Goal: Task Accomplishment & Management: Use online tool/utility

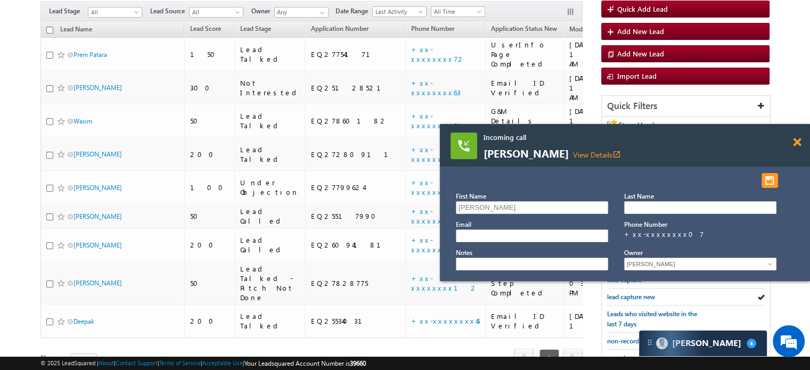
click at [795, 139] on span at bounding box center [797, 142] width 8 height 9
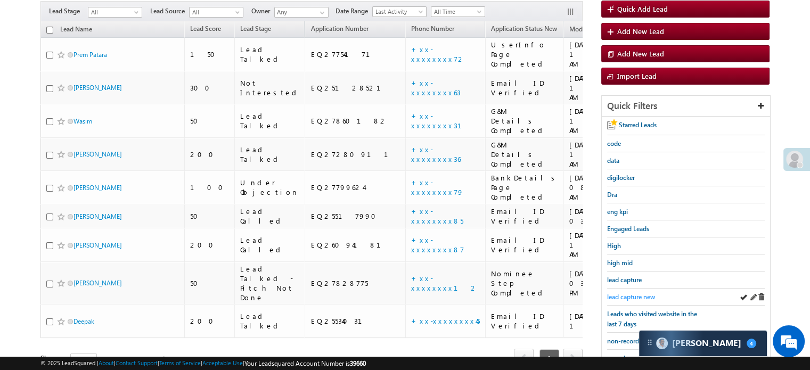
click at [635, 293] on span "lead capture new" at bounding box center [631, 297] width 48 height 8
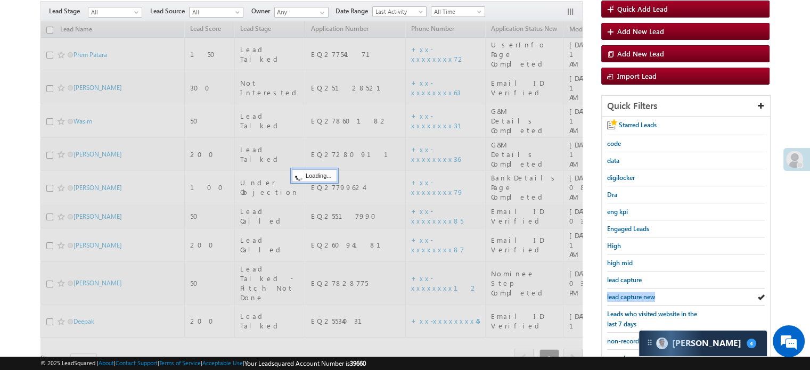
click at [635, 293] on span "lead capture new" at bounding box center [631, 297] width 48 height 8
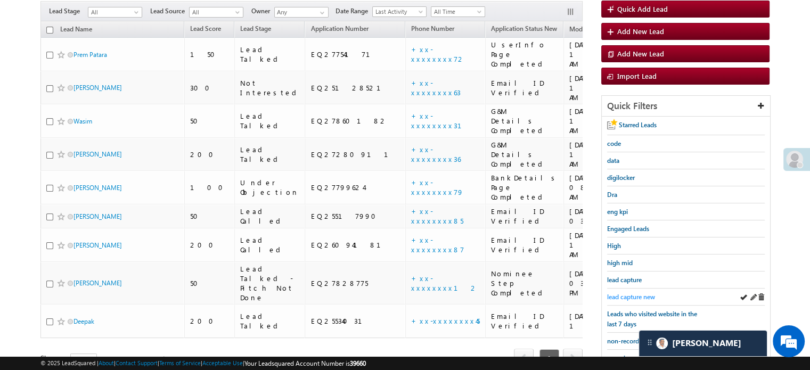
click at [617, 294] on span "lead capture new" at bounding box center [631, 297] width 48 height 8
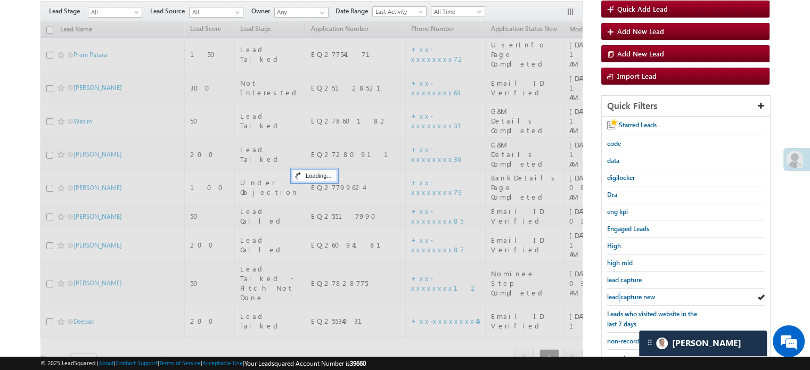
click at [617, 294] on span "lead capture new" at bounding box center [631, 297] width 48 height 8
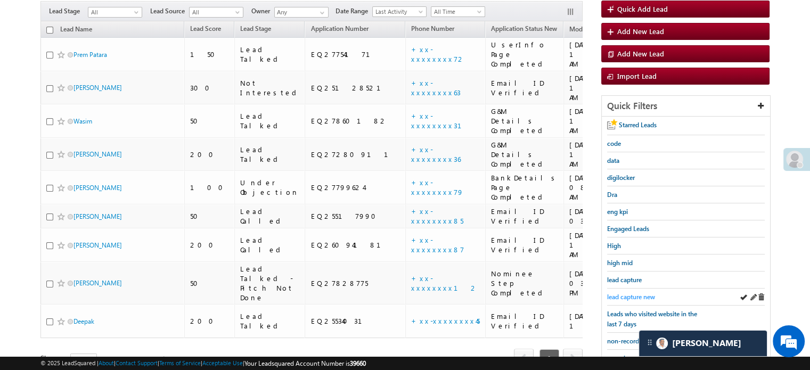
click at [626, 295] on span "lead capture new" at bounding box center [631, 297] width 48 height 8
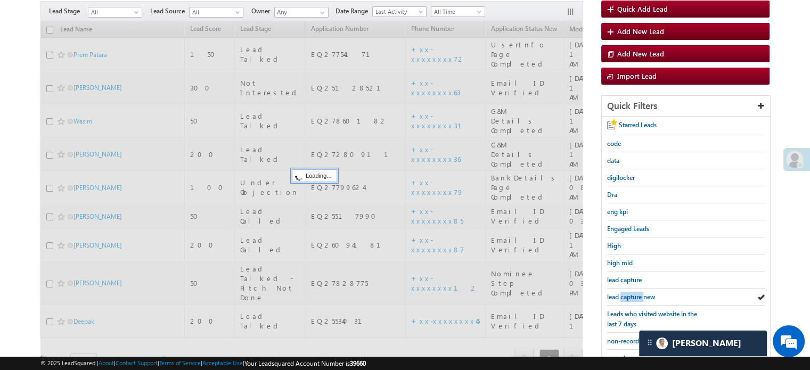
click at [626, 295] on span "lead capture new" at bounding box center [631, 297] width 48 height 8
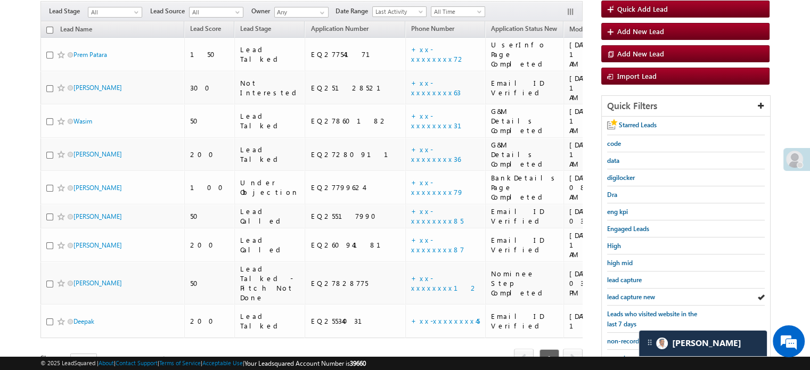
click at [626, 295] on span "lead capture new" at bounding box center [631, 297] width 48 height 8
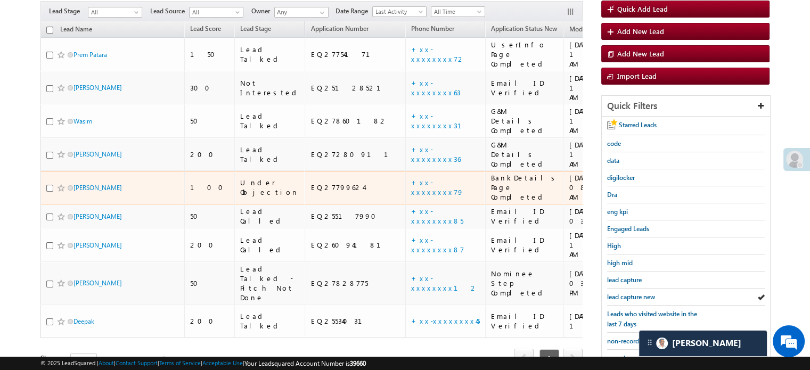
scroll to position [204, 0]
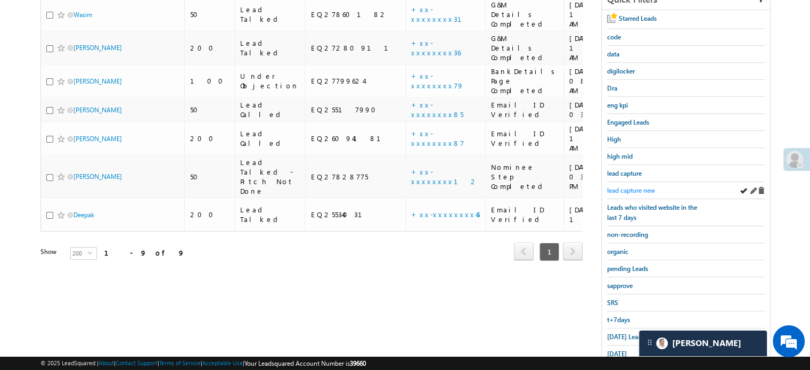
click at [615, 189] on span "lead capture new" at bounding box center [631, 190] width 48 height 8
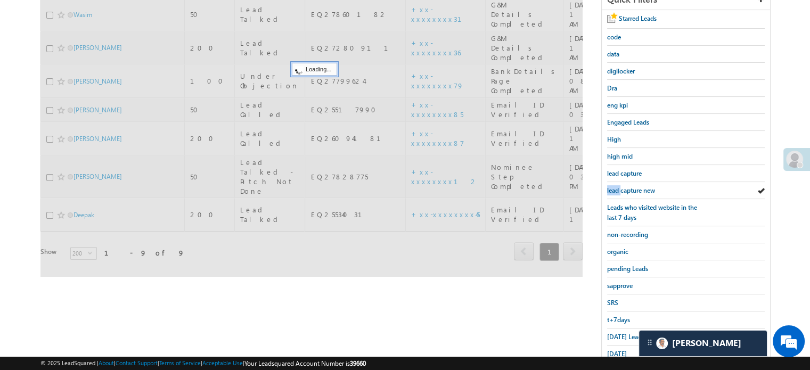
click at [615, 189] on span "lead capture new" at bounding box center [631, 190] width 48 height 8
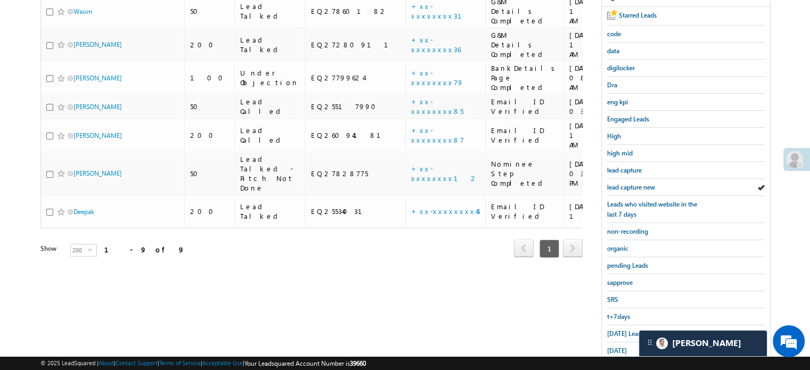
scroll to position [228, 0]
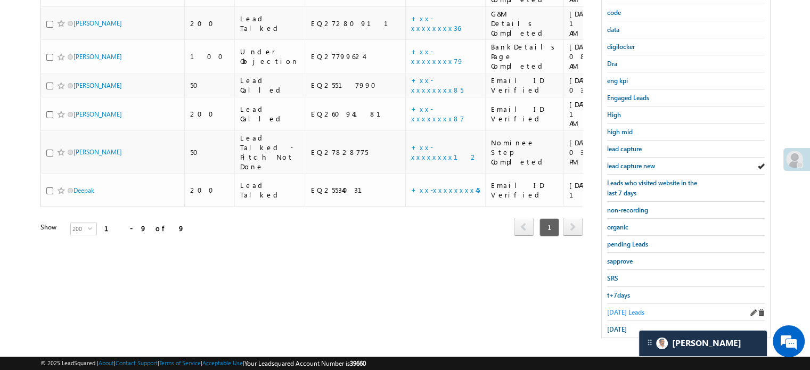
click at [619, 310] on span "Today's Leads" at bounding box center [625, 312] width 37 height 8
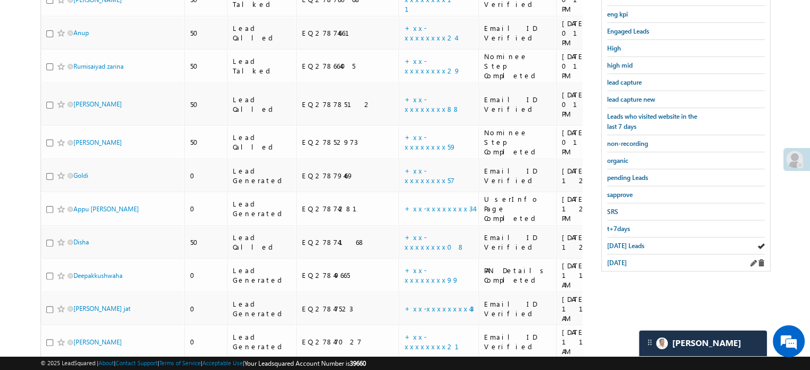
scroll to position [153, 0]
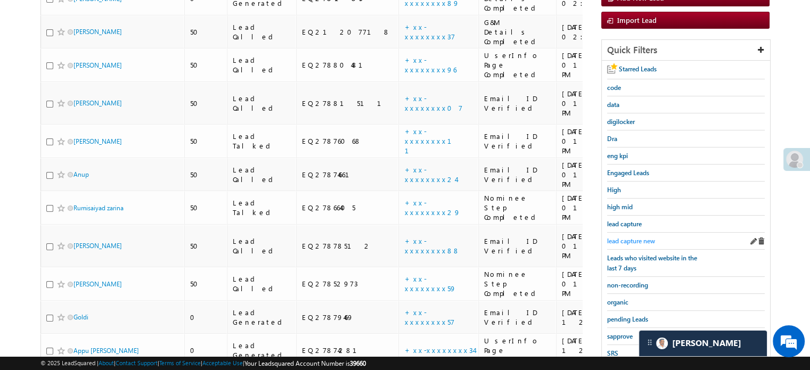
click at [624, 237] on span "lead capture new" at bounding box center [631, 241] width 48 height 8
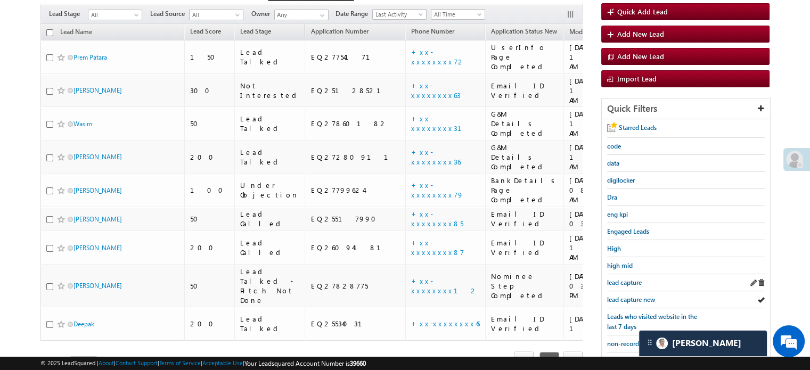
scroll to position [160, 0]
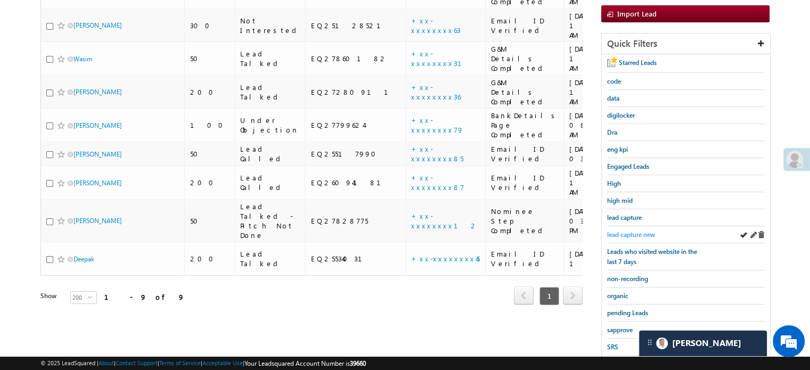
click at [623, 230] on span "lead capture new" at bounding box center [631, 234] width 48 height 8
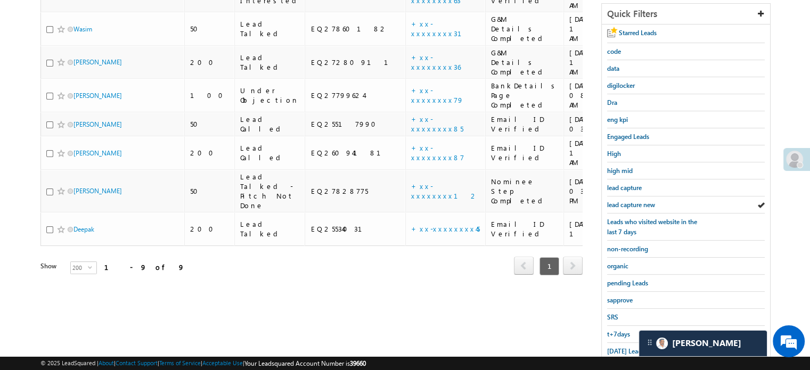
scroll to position [228, 0]
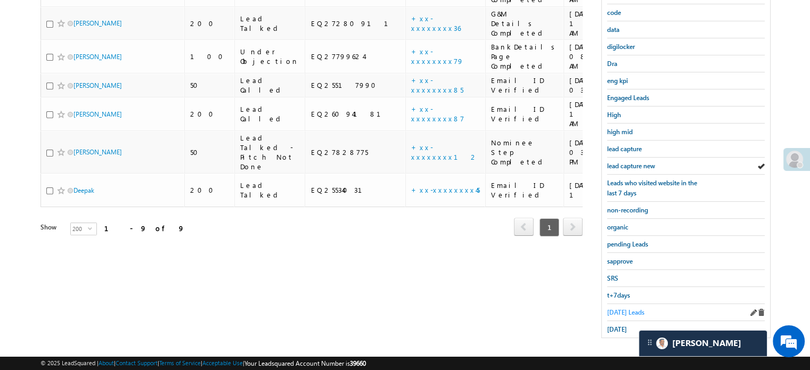
click at [619, 308] on span "Today's Leads" at bounding box center [625, 312] width 37 height 8
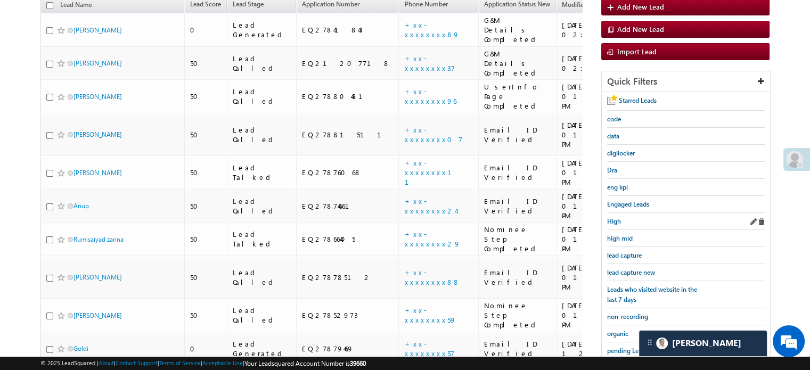
scroll to position [69, 0]
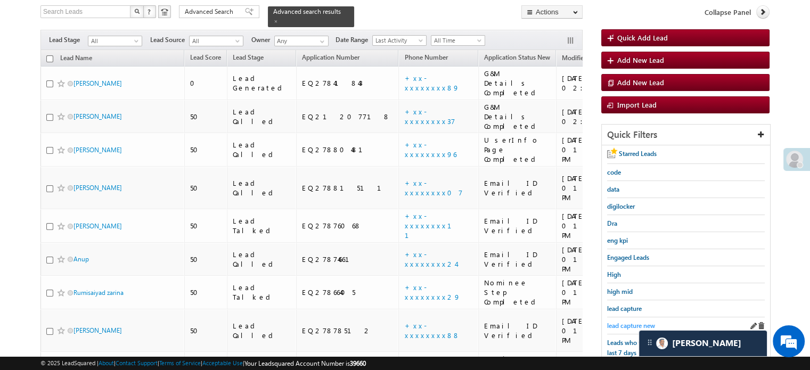
click at [632, 321] on span "lead capture new" at bounding box center [631, 325] width 48 height 8
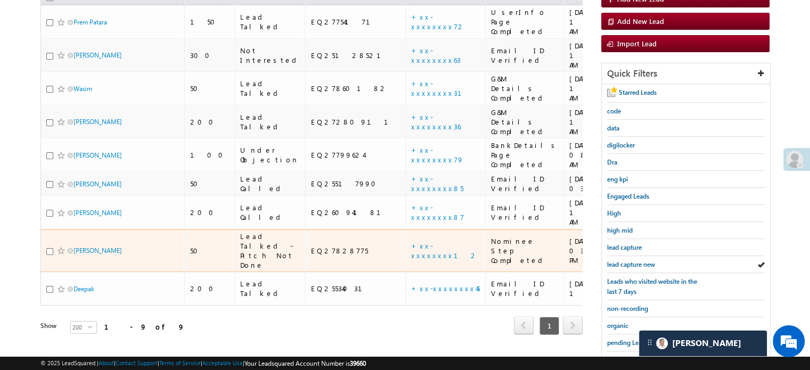
scroll to position [175, 0]
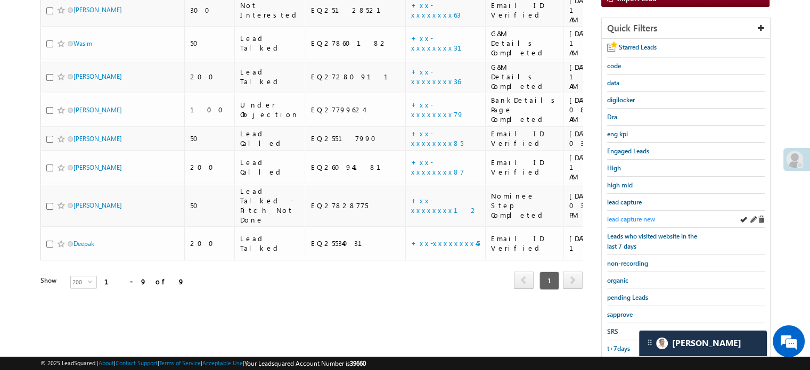
click at [629, 215] on span "lead capture new" at bounding box center [631, 219] width 48 height 8
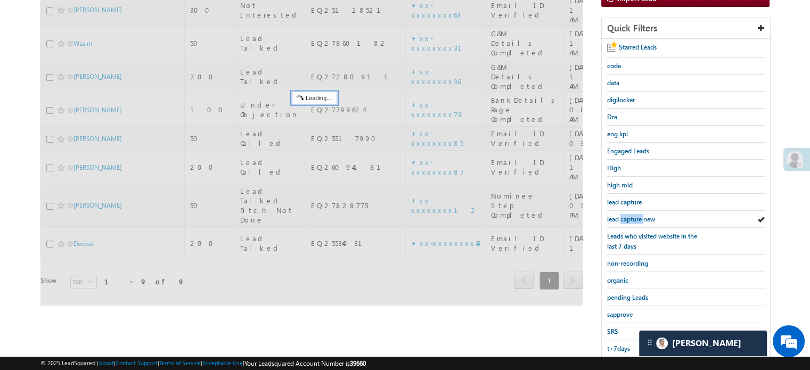
click at [629, 215] on span "lead capture new" at bounding box center [631, 219] width 48 height 8
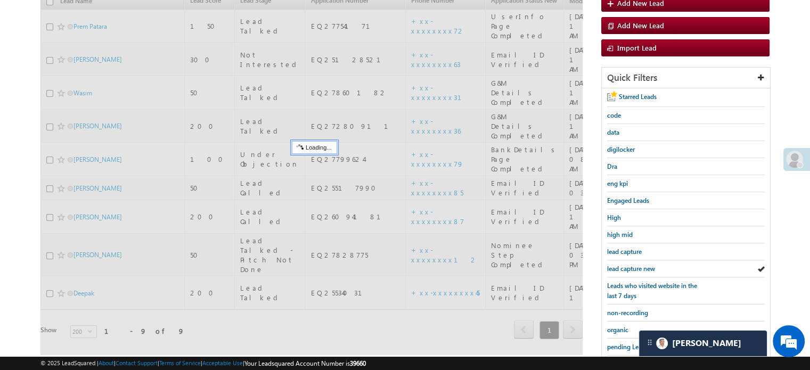
scroll to position [69, 0]
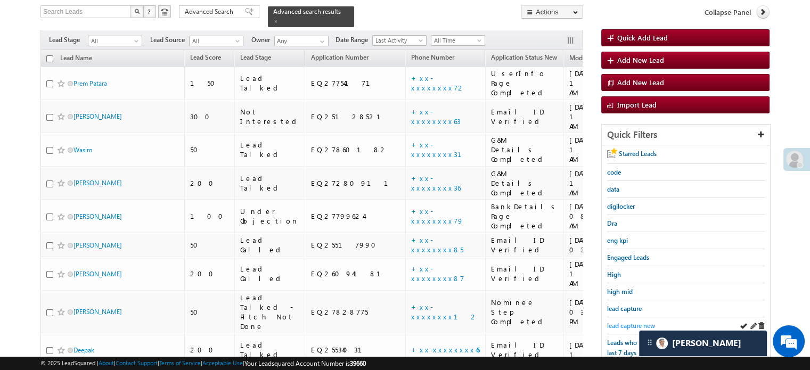
click at [615, 325] on span "lead capture new" at bounding box center [631, 325] width 48 height 8
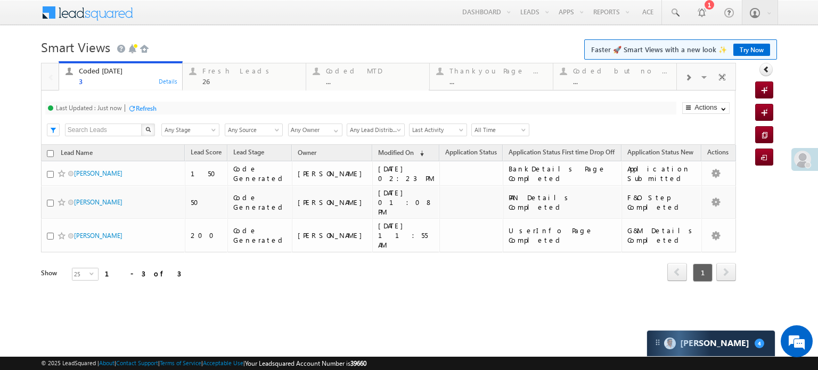
drag, startPoint x: 0, startPoint y: 0, endPoint x: 145, endPoint y: 107, distance: 180.0
click at [143, 103] on div "Refresh" at bounding box center [142, 108] width 29 height 10
click at [145, 107] on div "Refresh" at bounding box center [146, 108] width 21 height 8
click at [217, 70] on div "Fresh Leads" at bounding box center [250, 71] width 97 height 9
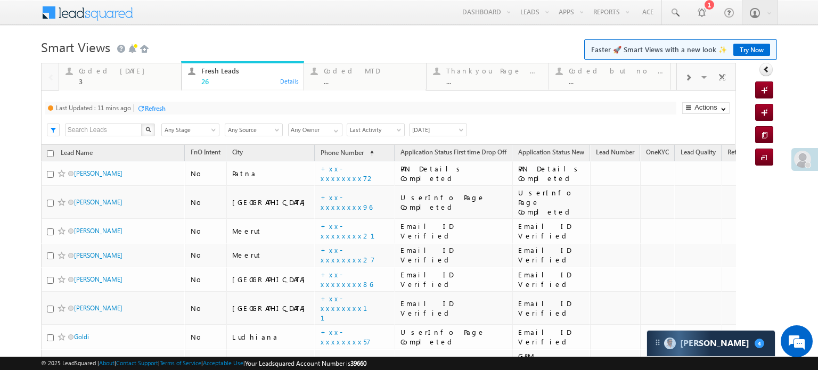
click at [145, 106] on div at bounding box center [141, 108] width 8 height 8
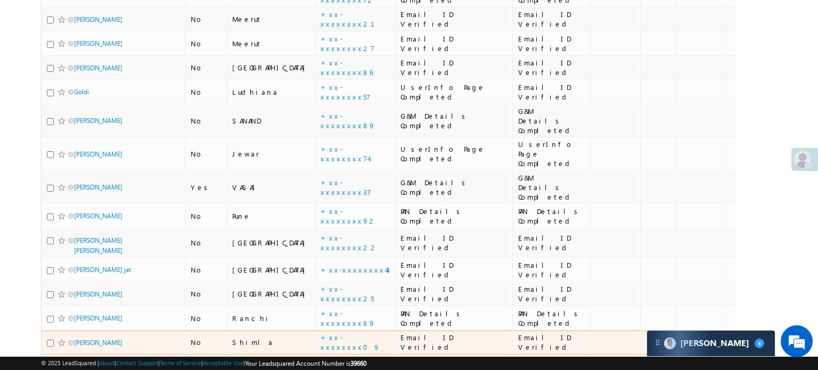
scroll to position [175, 0]
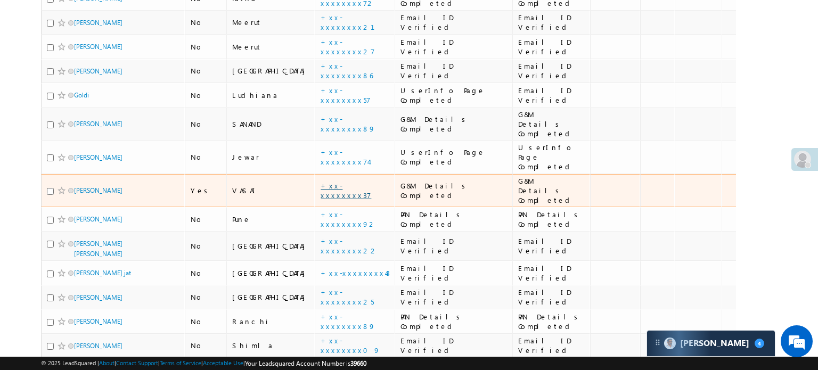
click at [320, 181] on link "+xx-xxxxxxxx37" at bounding box center [345, 190] width 51 height 19
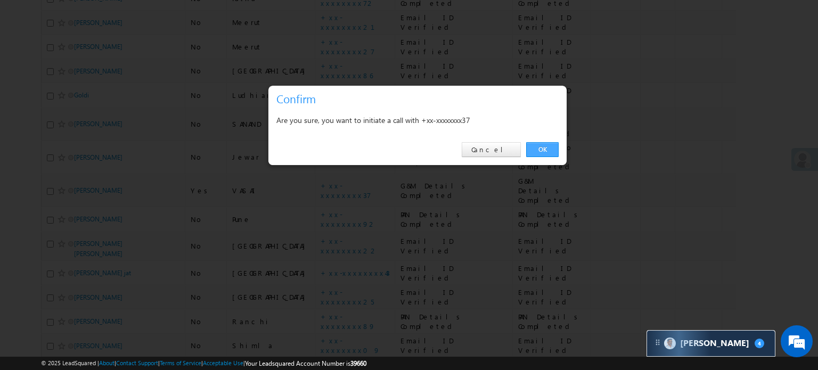
click at [550, 148] on link "OK" at bounding box center [542, 149] width 32 height 15
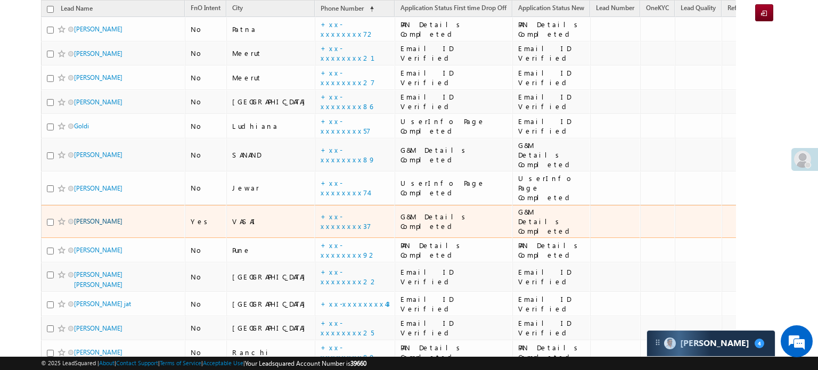
scroll to position [206, 0]
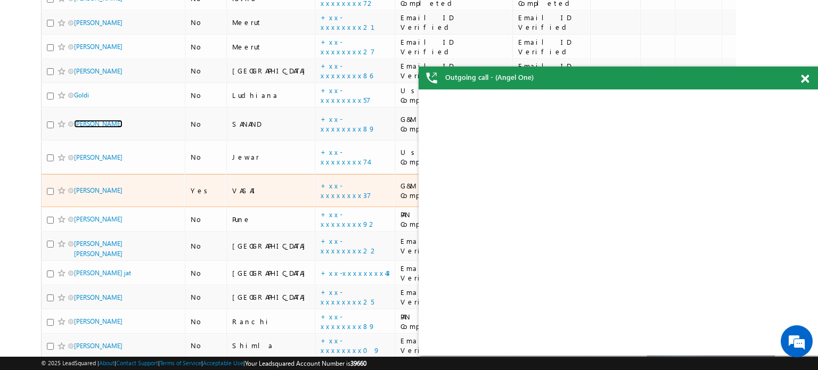
click at [798, 74] on div "Outgoing call - (Angel One)" at bounding box center [617, 78] width 399 height 23
click at [800, 82] on span at bounding box center [804, 79] width 8 height 9
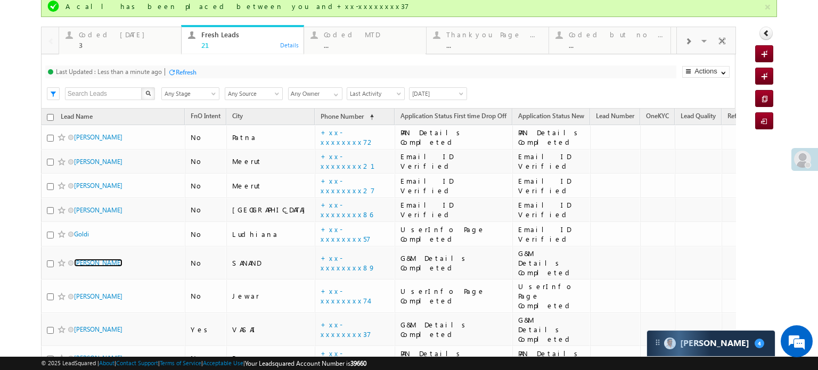
scroll to position [0, 0]
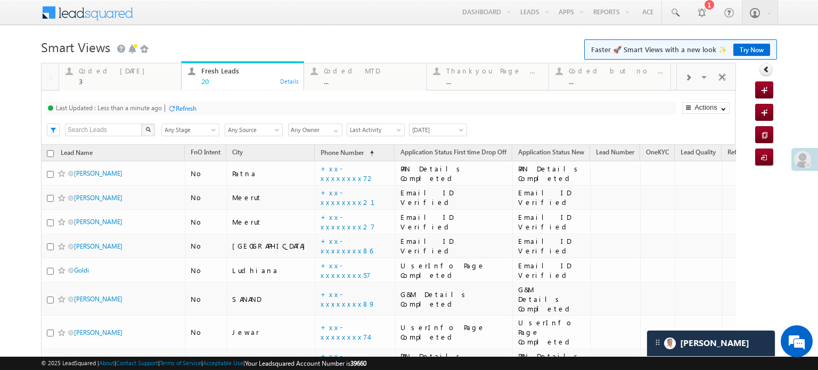
click at [188, 106] on div "Refresh" at bounding box center [186, 108] width 21 height 8
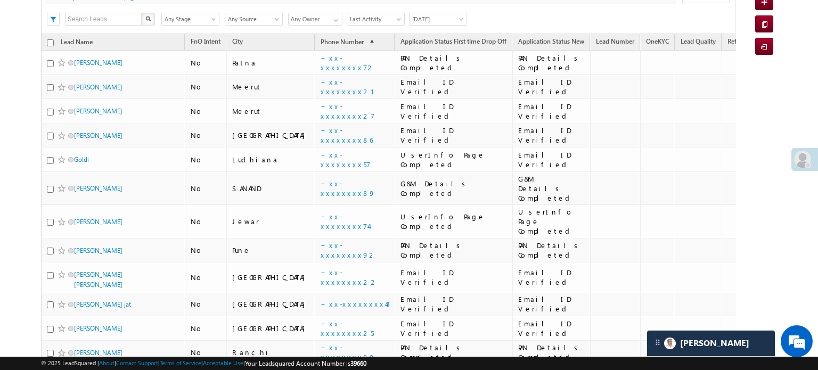
scroll to position [53, 0]
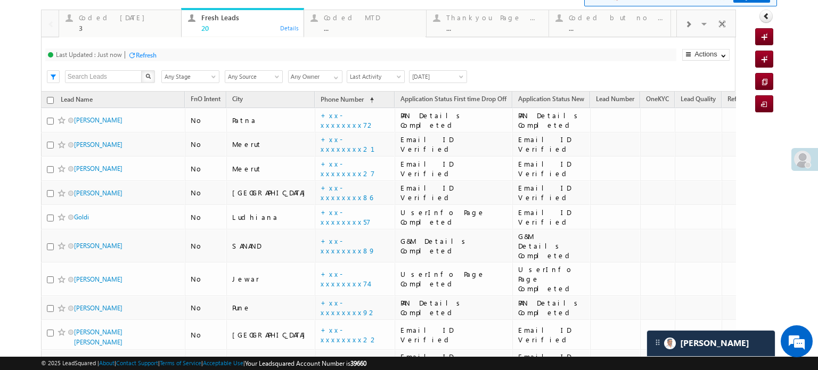
click at [128, 51] on div "Refresh" at bounding box center [142, 54] width 29 height 10
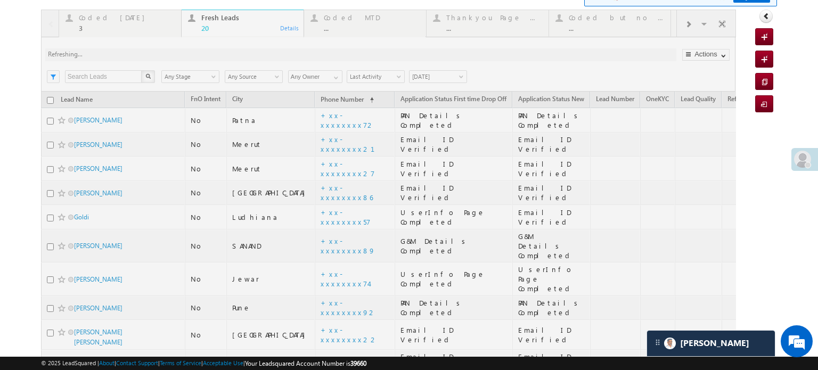
click at [130, 51] on div at bounding box center [388, 354] width 695 height 689
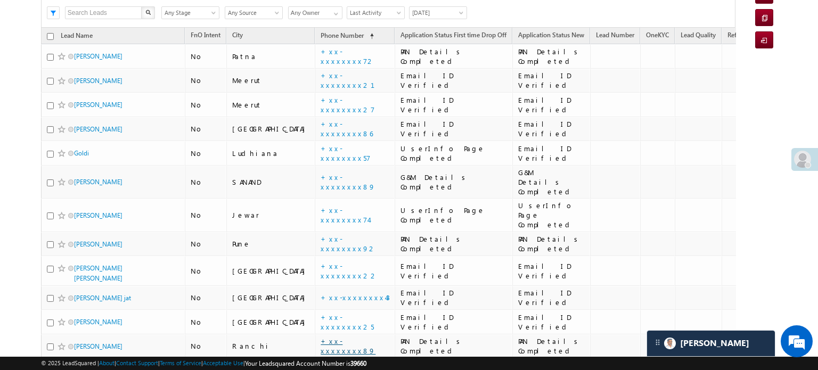
scroll to position [0, 0]
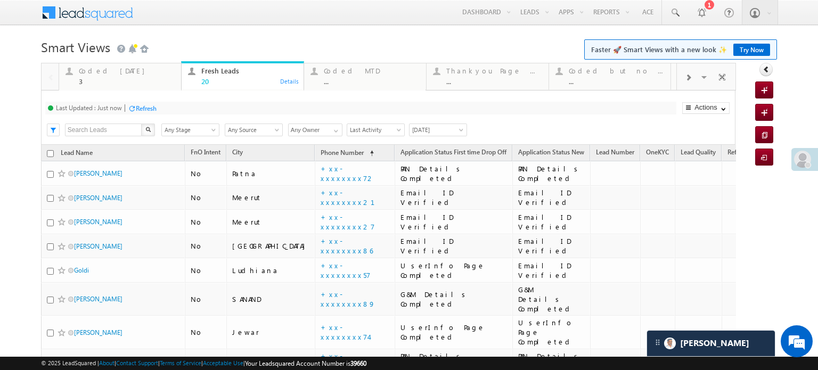
click at [147, 107] on div "Refresh" at bounding box center [146, 108] width 21 height 8
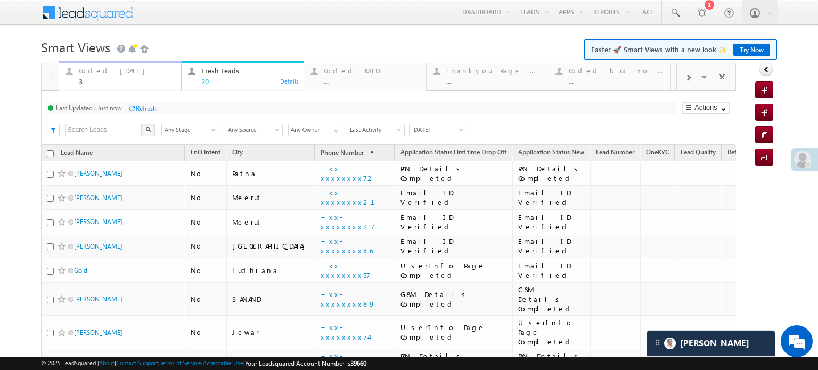
drag, startPoint x: 101, startPoint y: 78, endPoint x: 114, endPoint y: 87, distance: 16.1
click at [101, 78] on div "3" at bounding box center [127, 81] width 96 height 8
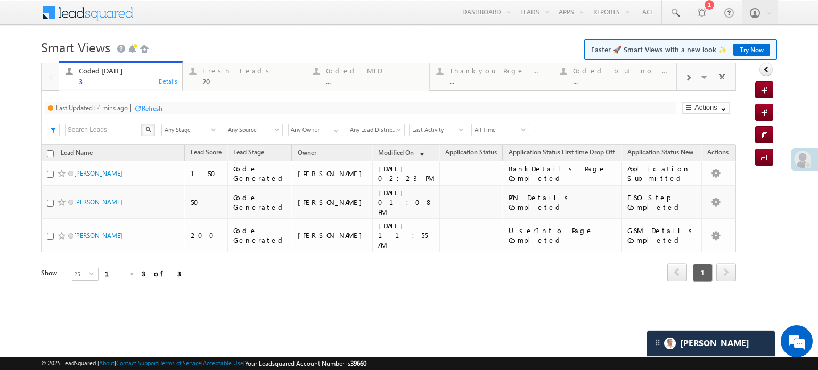
click at [144, 110] on div "Refresh" at bounding box center [152, 108] width 21 height 8
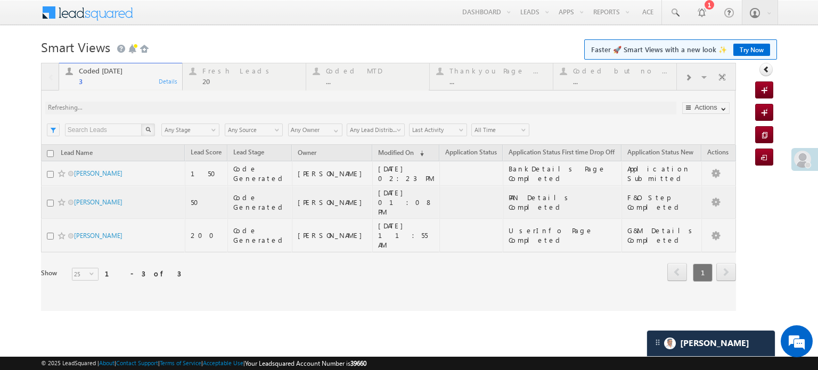
click at [144, 110] on div at bounding box center [388, 187] width 695 height 248
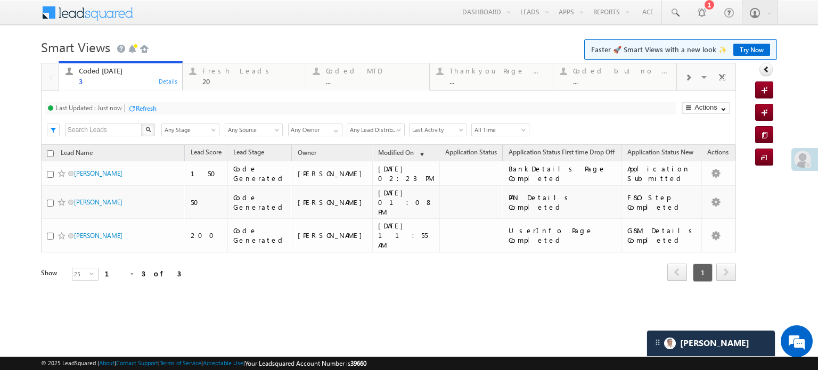
click at [156, 106] on div "Refresh" at bounding box center [146, 108] width 21 height 8
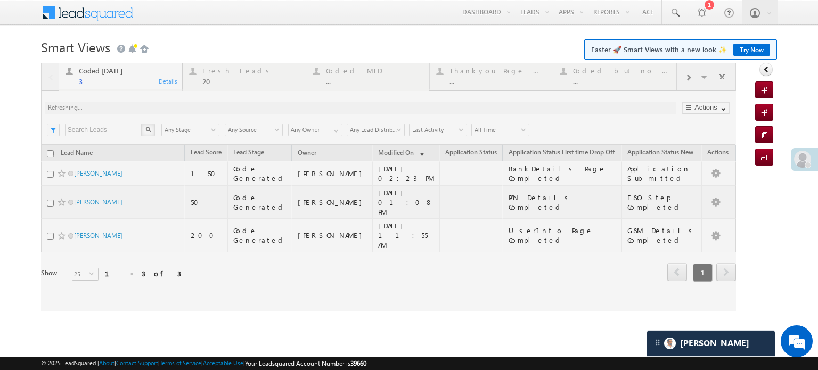
click at [157, 106] on div at bounding box center [388, 187] width 695 height 248
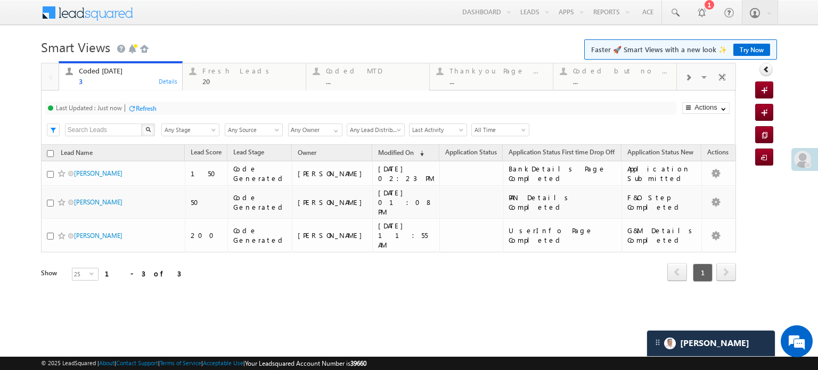
click at [219, 77] on div "20" at bounding box center [250, 81] width 97 height 8
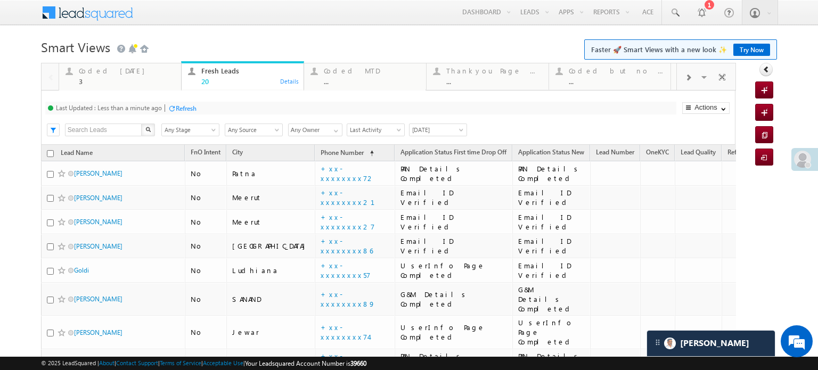
click at [185, 104] on div "Refresh" at bounding box center [186, 108] width 21 height 8
click at [182, 108] on div "Refresh" at bounding box center [186, 108] width 21 height 8
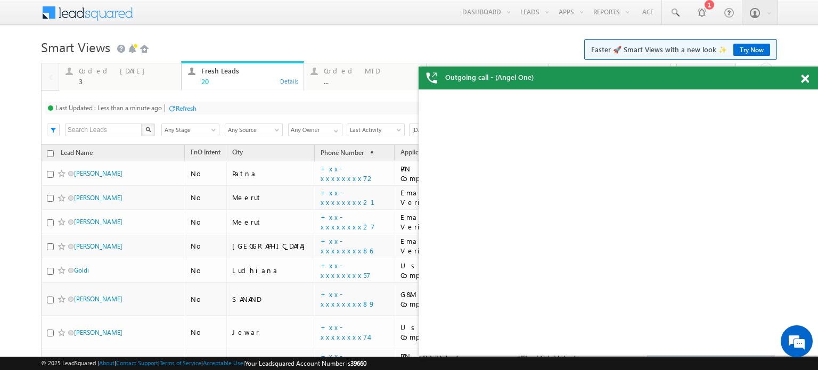
click at [192, 109] on div "Refresh" at bounding box center [186, 108] width 21 height 8
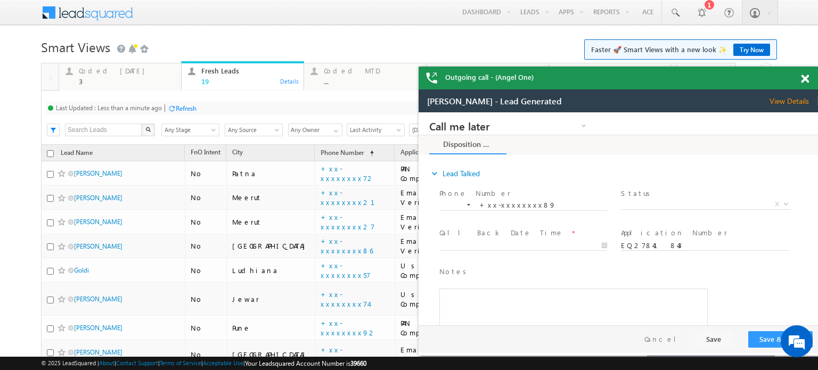
click at [806, 78] on span at bounding box center [804, 79] width 8 height 9
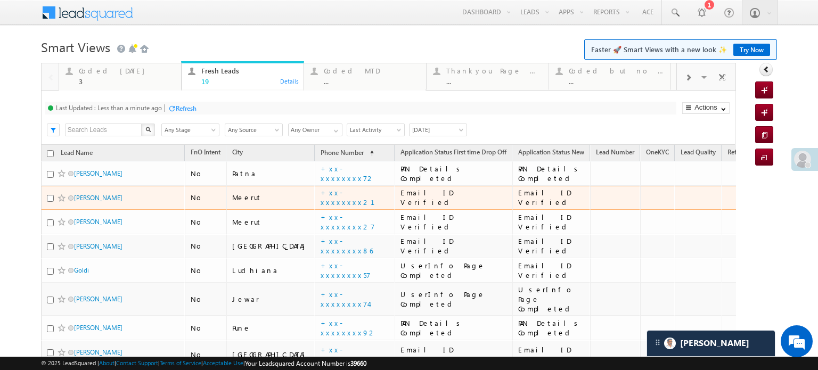
click at [315, 202] on td "+xx-xxxxxxxx21" at bounding box center [355, 198] width 80 height 24
click at [320, 202] on link "+xx-xxxxxxxx21" at bounding box center [353, 197] width 67 height 19
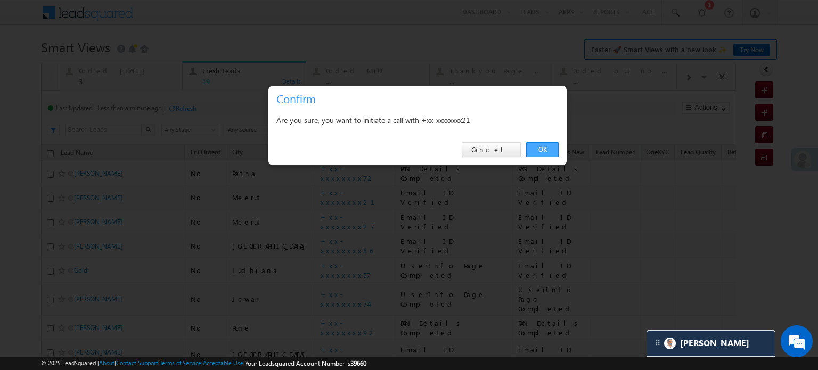
click at [534, 146] on link "OK" at bounding box center [542, 149] width 32 height 15
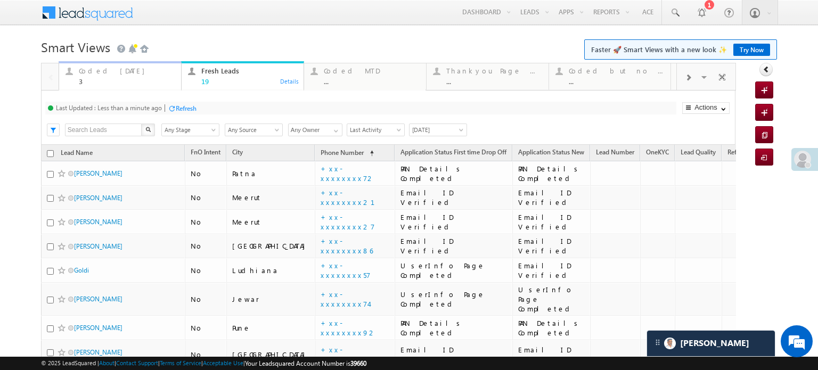
click at [97, 73] on div "Coded Today" at bounding box center [127, 71] width 96 height 9
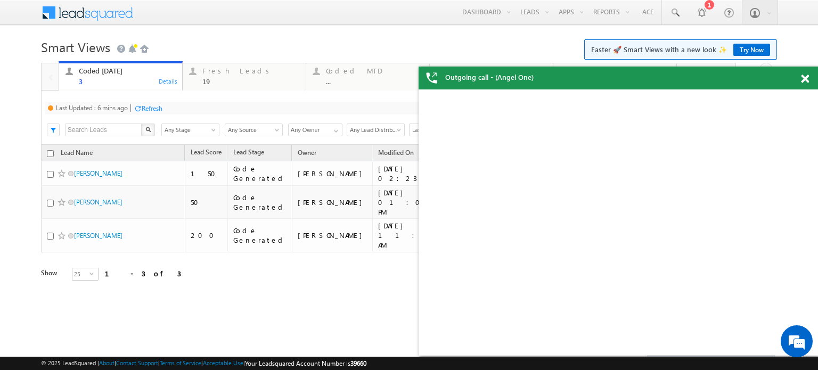
click at [147, 104] on div "Refresh" at bounding box center [152, 108] width 21 height 8
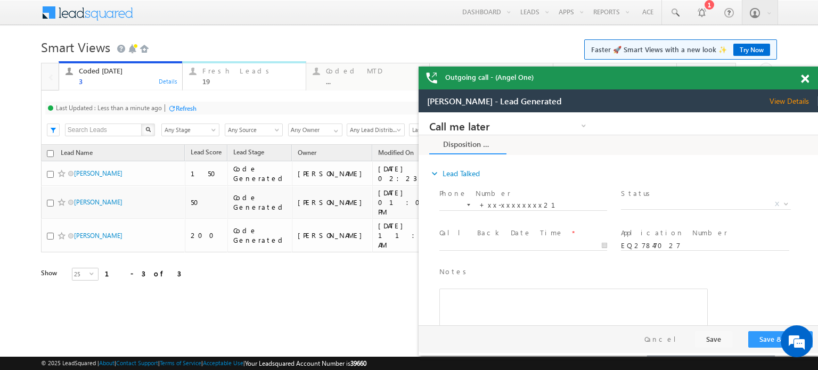
click at [214, 70] on div "Fresh Leads" at bounding box center [250, 71] width 97 height 9
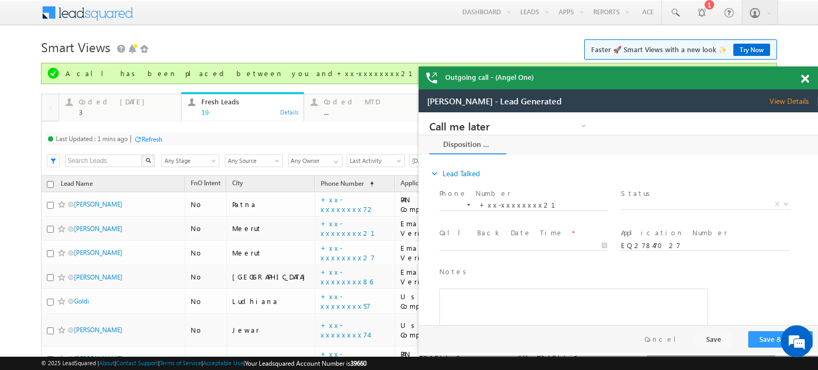
click at [155, 135] on div "Refresh" at bounding box center [152, 139] width 21 height 8
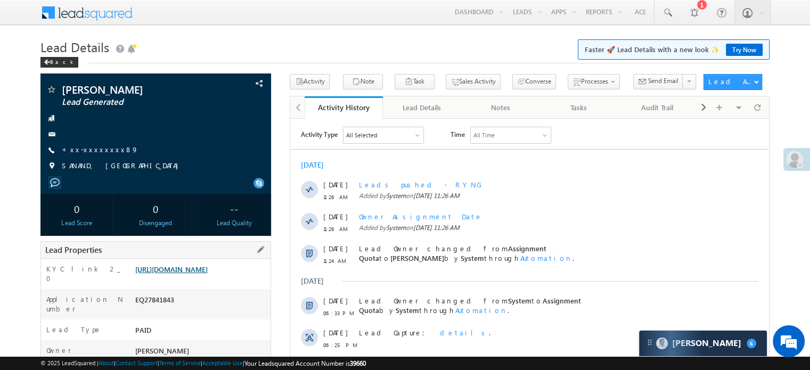
scroll to position [53, 0]
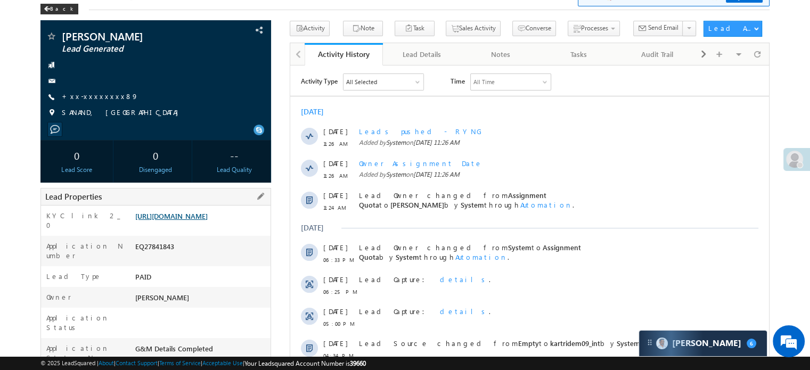
click at [208, 220] on link "[URL][DOMAIN_NAME]" at bounding box center [171, 215] width 72 height 9
drag, startPoint x: 133, startPoint y: 219, endPoint x: 249, endPoint y: 236, distance: 117.8
click at [249, 226] on div "https://angelbroking1-pk3em7sa.customui-test.leadsquared.com?leadId=b01b1b71-69…" at bounding box center [202, 218] width 138 height 15
copy link "https://angelbroking1-pk3em7sa.customui-test.leadsquared.com?leadId=b01b1b71-69…"
click at [93, 95] on link "+xx-xxxxxxxx89" at bounding box center [100, 96] width 77 height 9
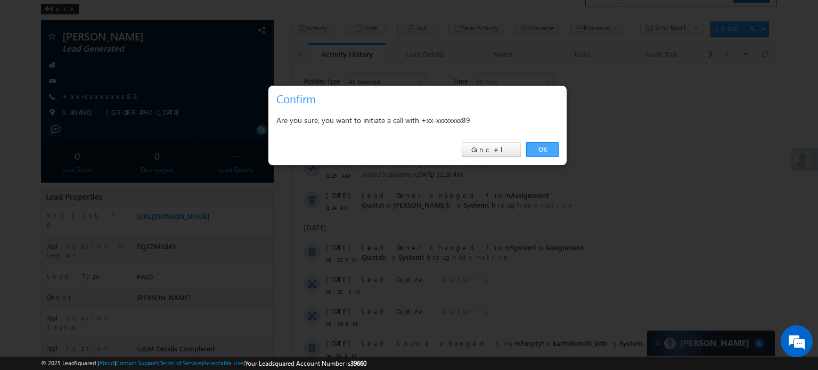
click at [531, 145] on link "OK" at bounding box center [542, 149] width 32 height 15
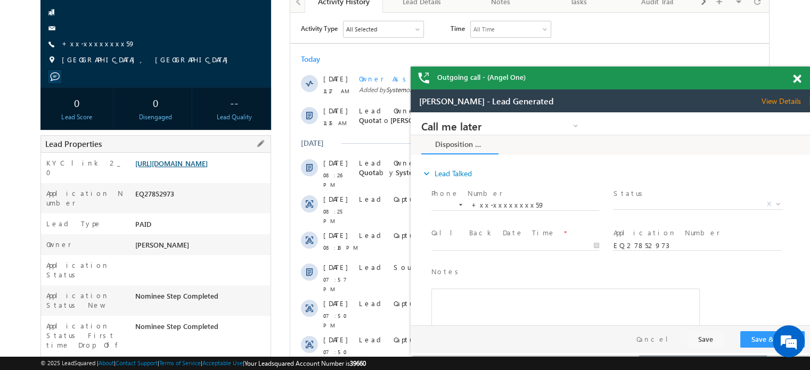
click at [0, 0] on link "[URL][DOMAIN_NAME]" at bounding box center [0, 0] width 0 height 0
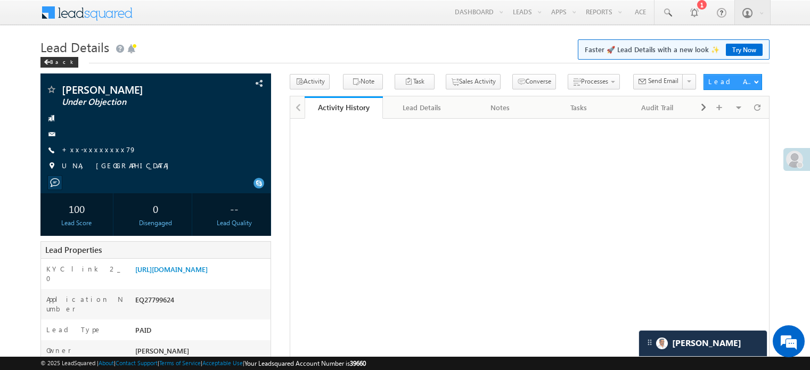
click at [187, 274] on link "[URL][DOMAIN_NAME]" at bounding box center [171, 269] width 72 height 9
